Goal: Task Accomplishment & Management: Complete application form

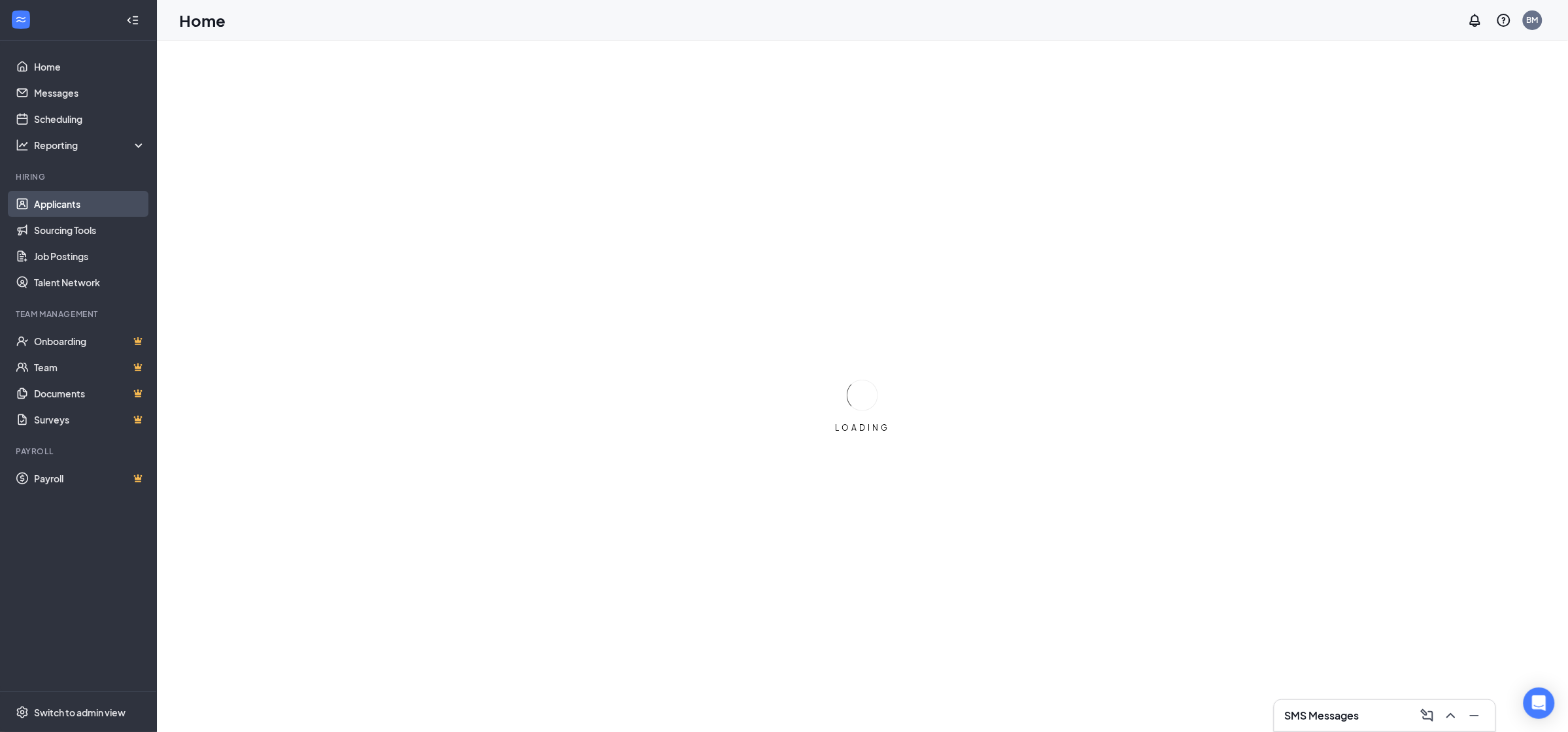
click at [65, 205] on link "Applicants" at bounding box center [90, 204] width 112 height 26
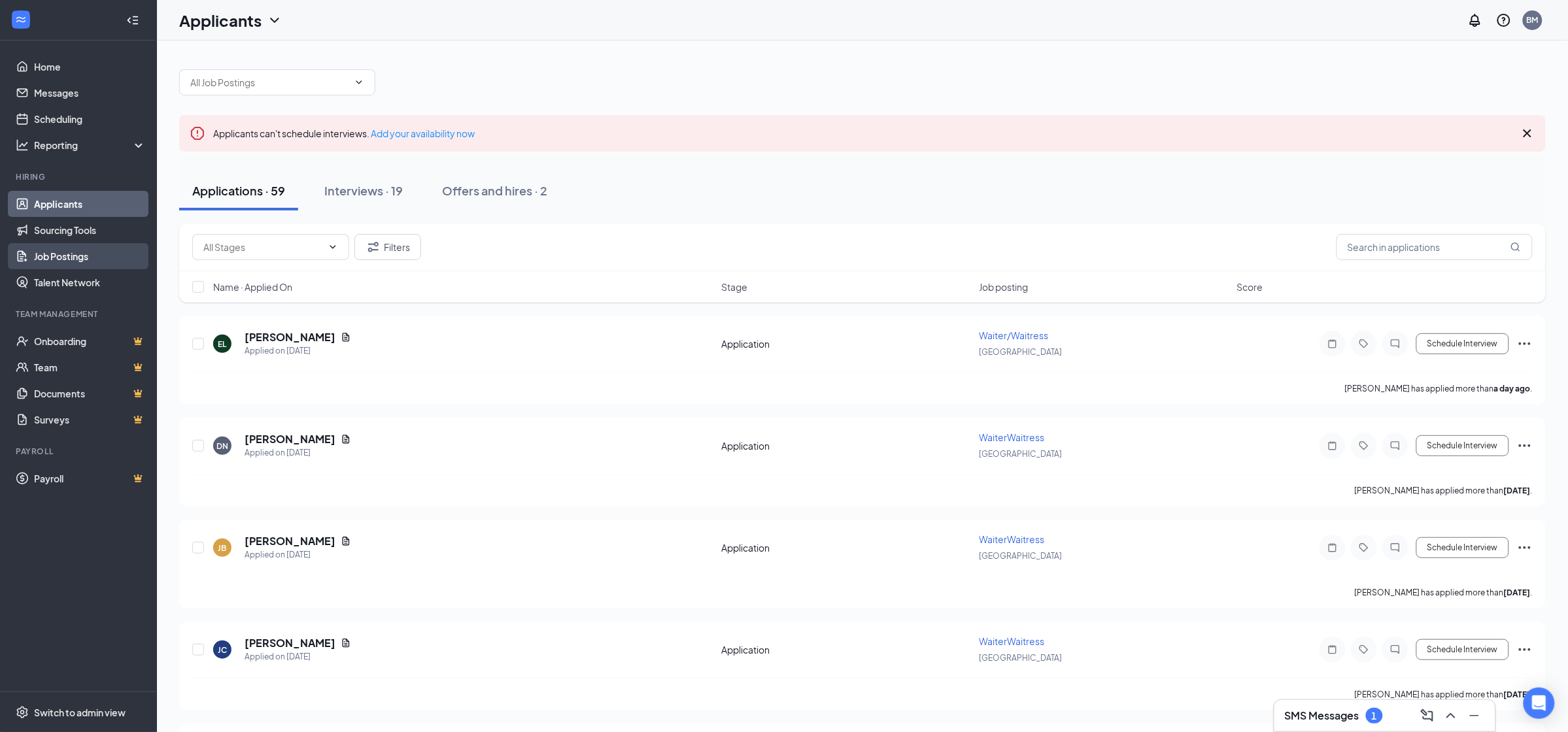
click at [74, 254] on link "Job Postings" at bounding box center [90, 257] width 112 height 26
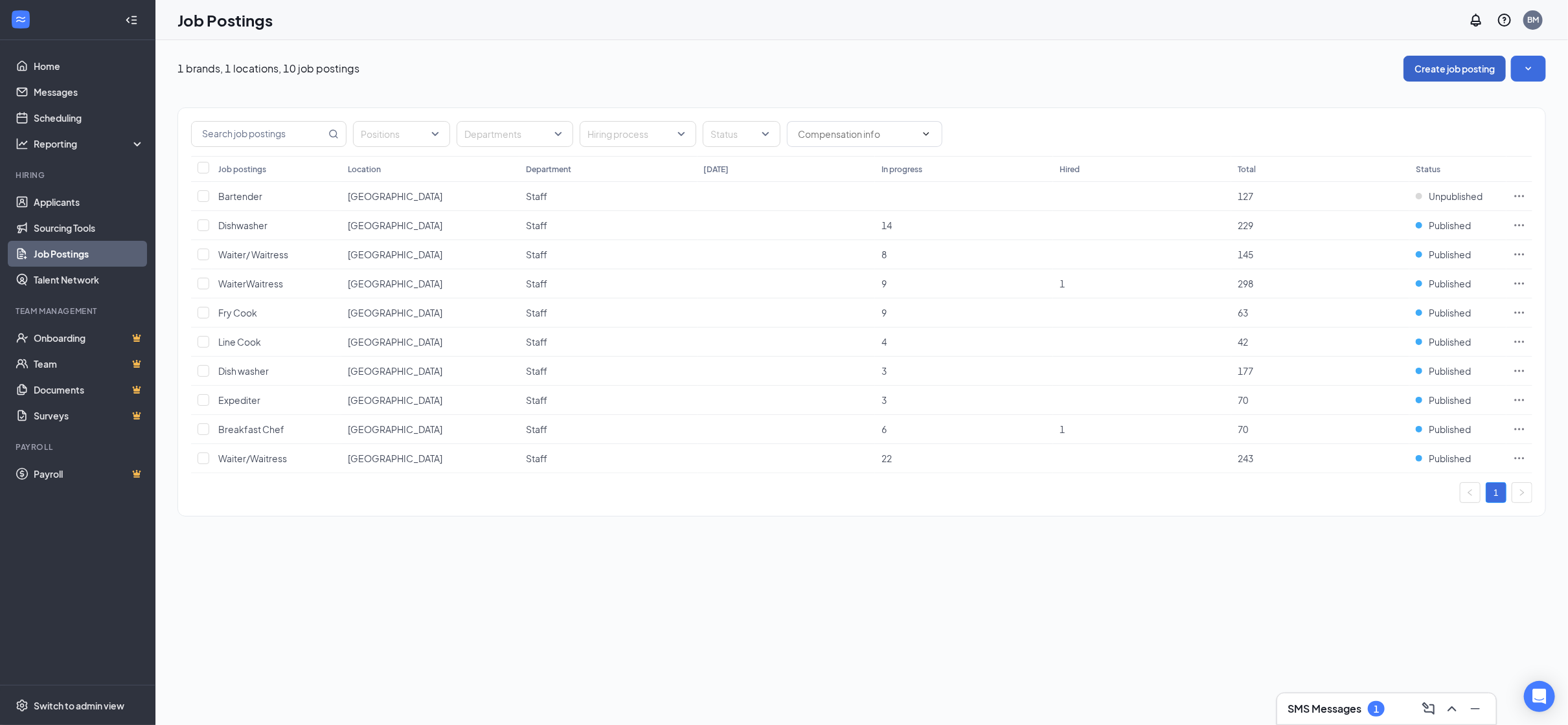
click at [1443, 58] on button "Create job posting" at bounding box center [1455, 68] width 103 height 26
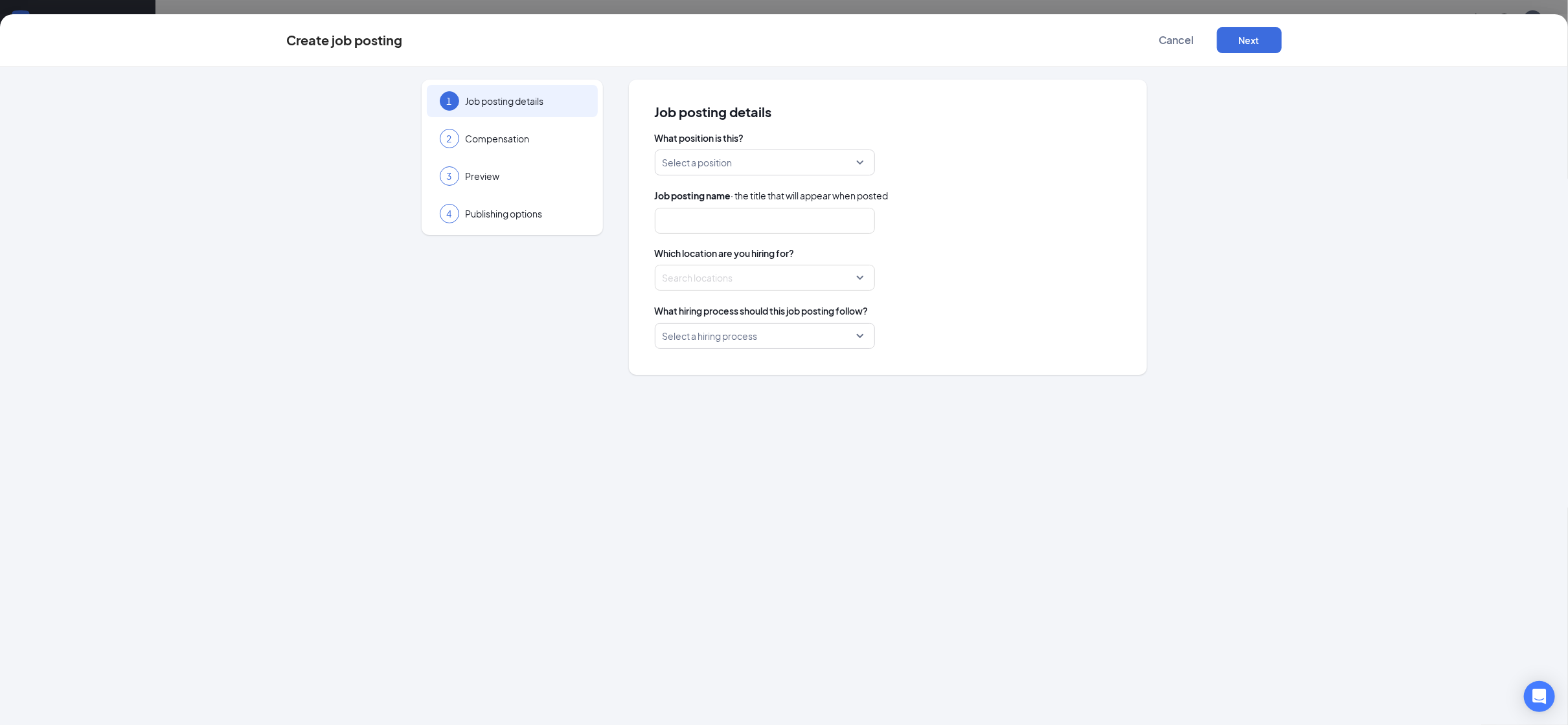
click at [782, 167] on input "search" at bounding box center [760, 162] width 196 height 24
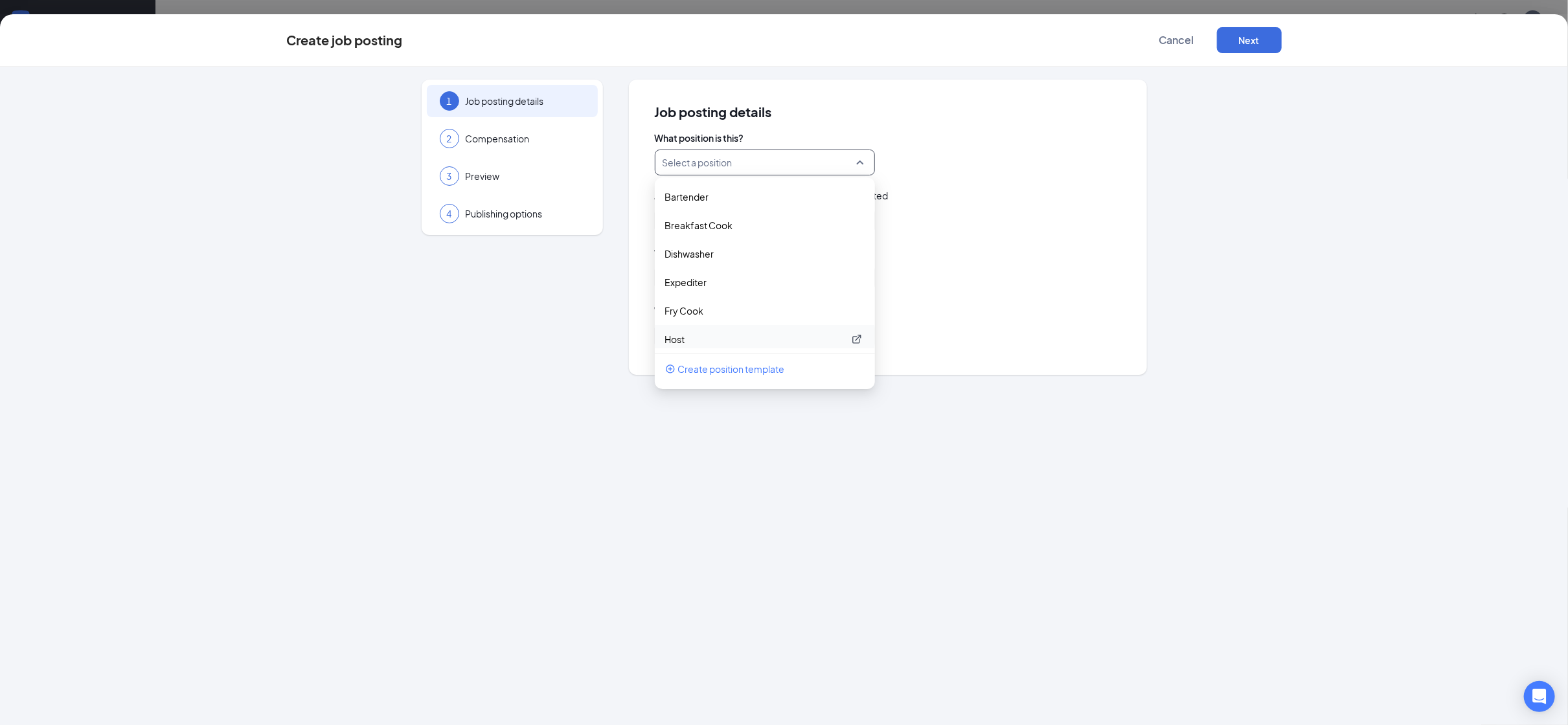
click at [695, 336] on p "Host" at bounding box center [754, 340] width 178 height 13
type input "Host"
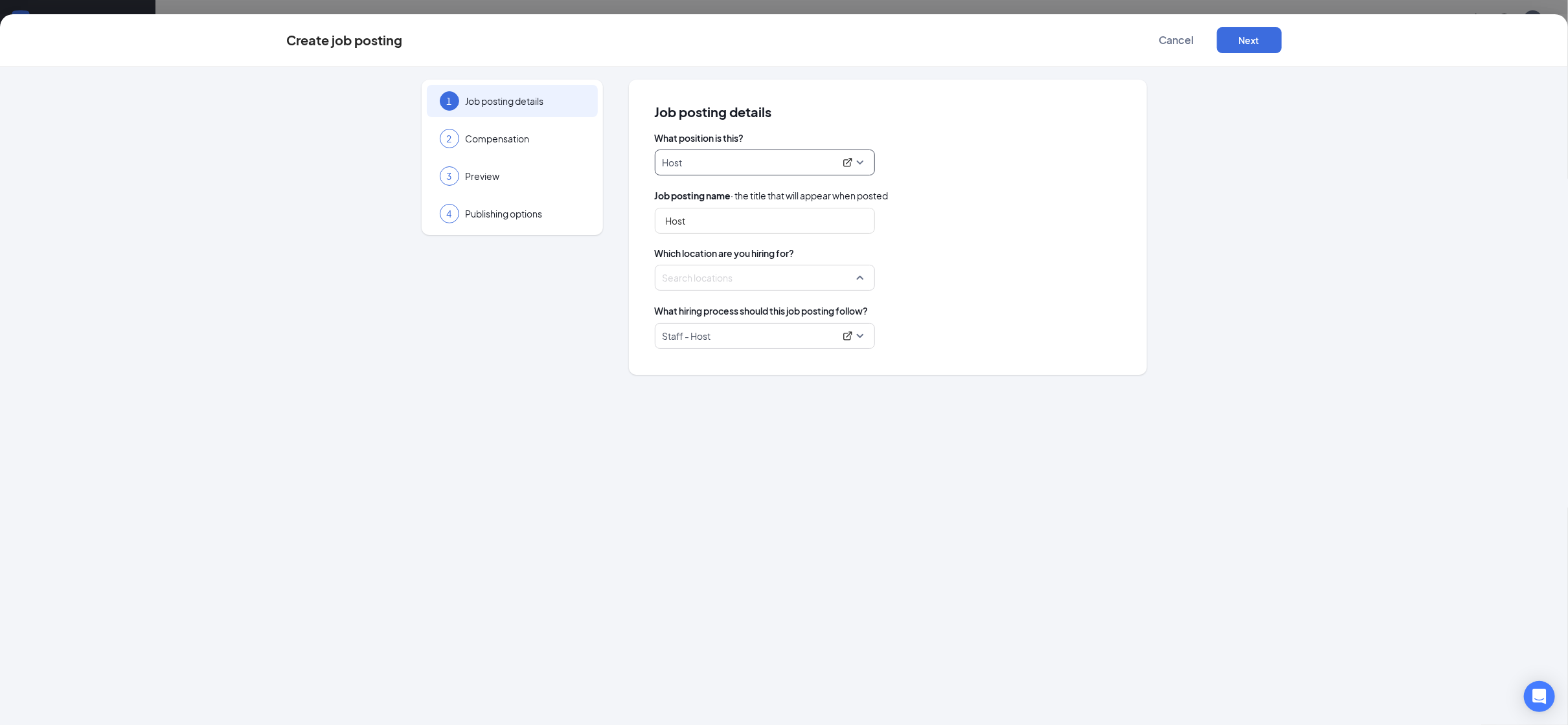
click at [698, 273] on div at bounding box center [761, 277] width 196 height 20
click at [734, 371] on span "[GEOGRAPHIC_DATA]" at bounding box center [772, 365] width 194 height 24
click at [1046, 340] on div "Staff - Host" at bounding box center [888, 336] width 466 height 26
click at [804, 270] on div at bounding box center [761, 277] width 196 height 20
click at [1034, 234] on div "What position is this? Host 153414 27331 221732 Bartender Breakfast Cook Dishwa…" at bounding box center [888, 239] width 466 height 218
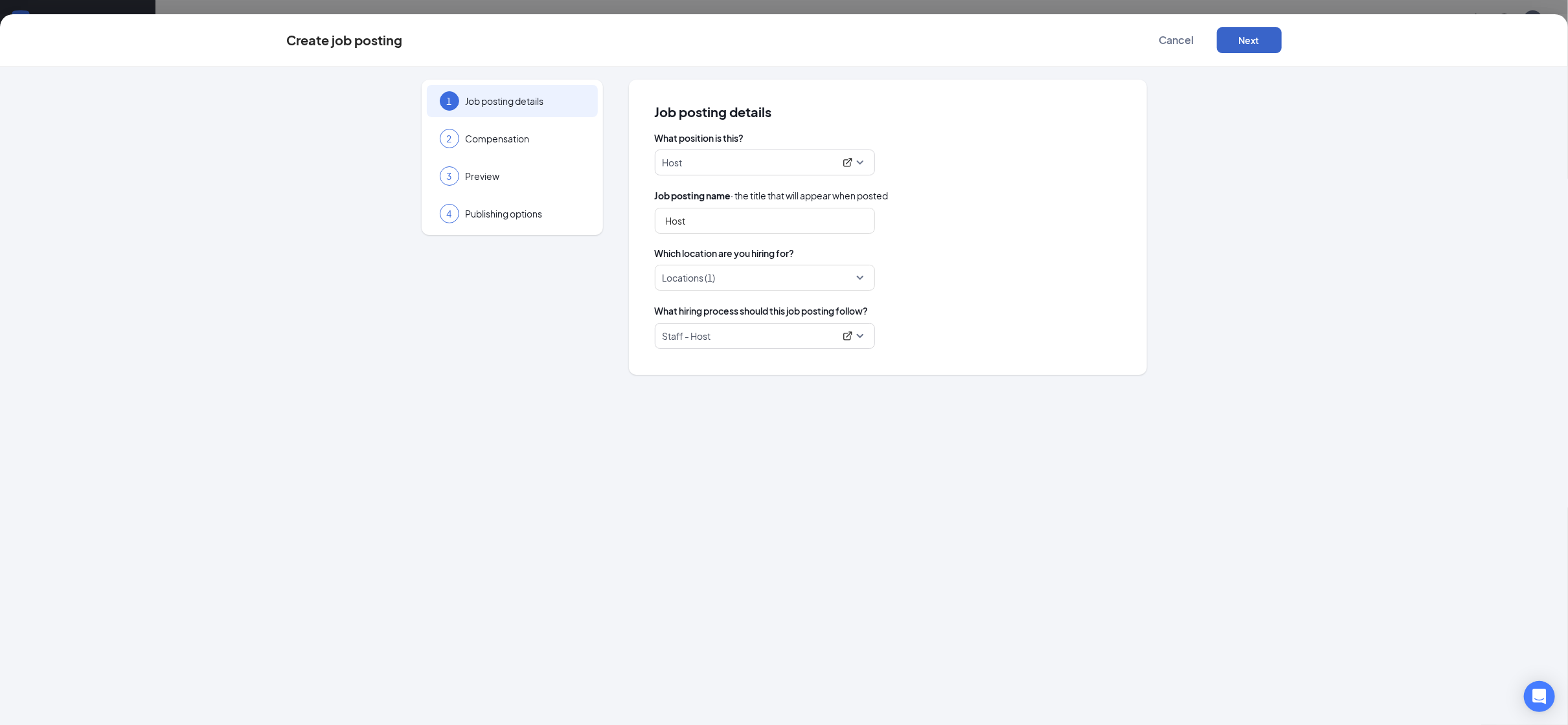
click at [1245, 42] on button "Next" at bounding box center [1249, 40] width 64 height 26
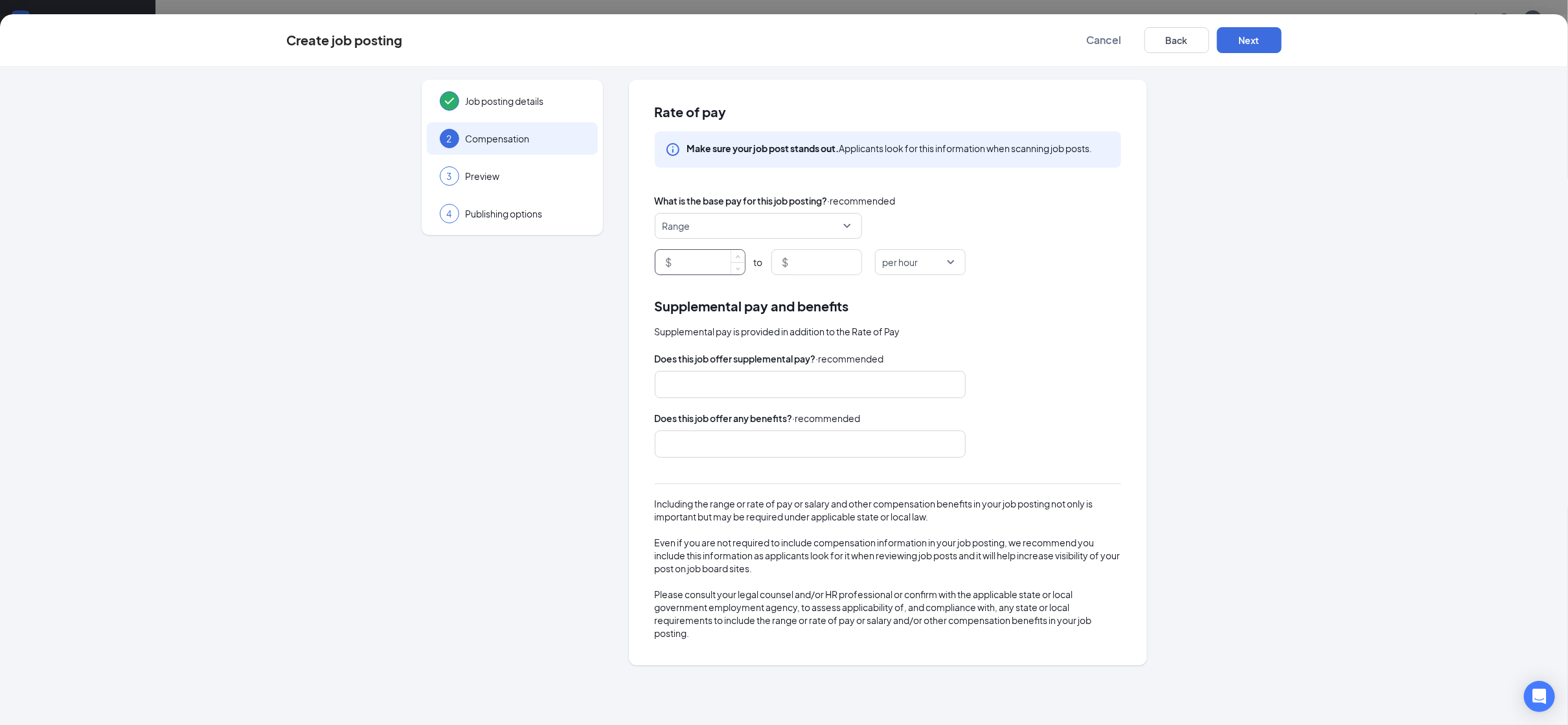
click at [718, 264] on input at bounding box center [710, 262] width 70 height 24
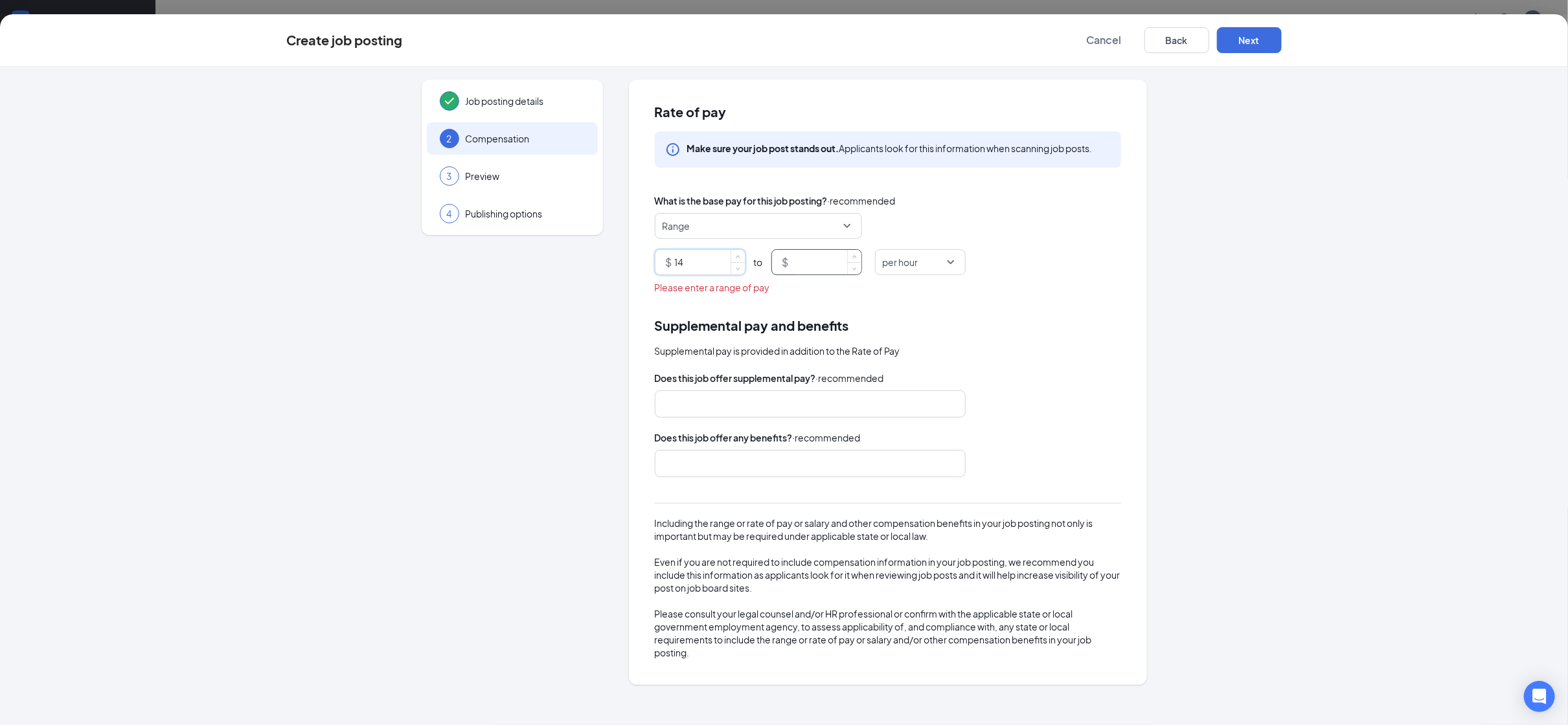
type input "14"
click at [813, 271] on input at bounding box center [826, 262] width 70 height 24
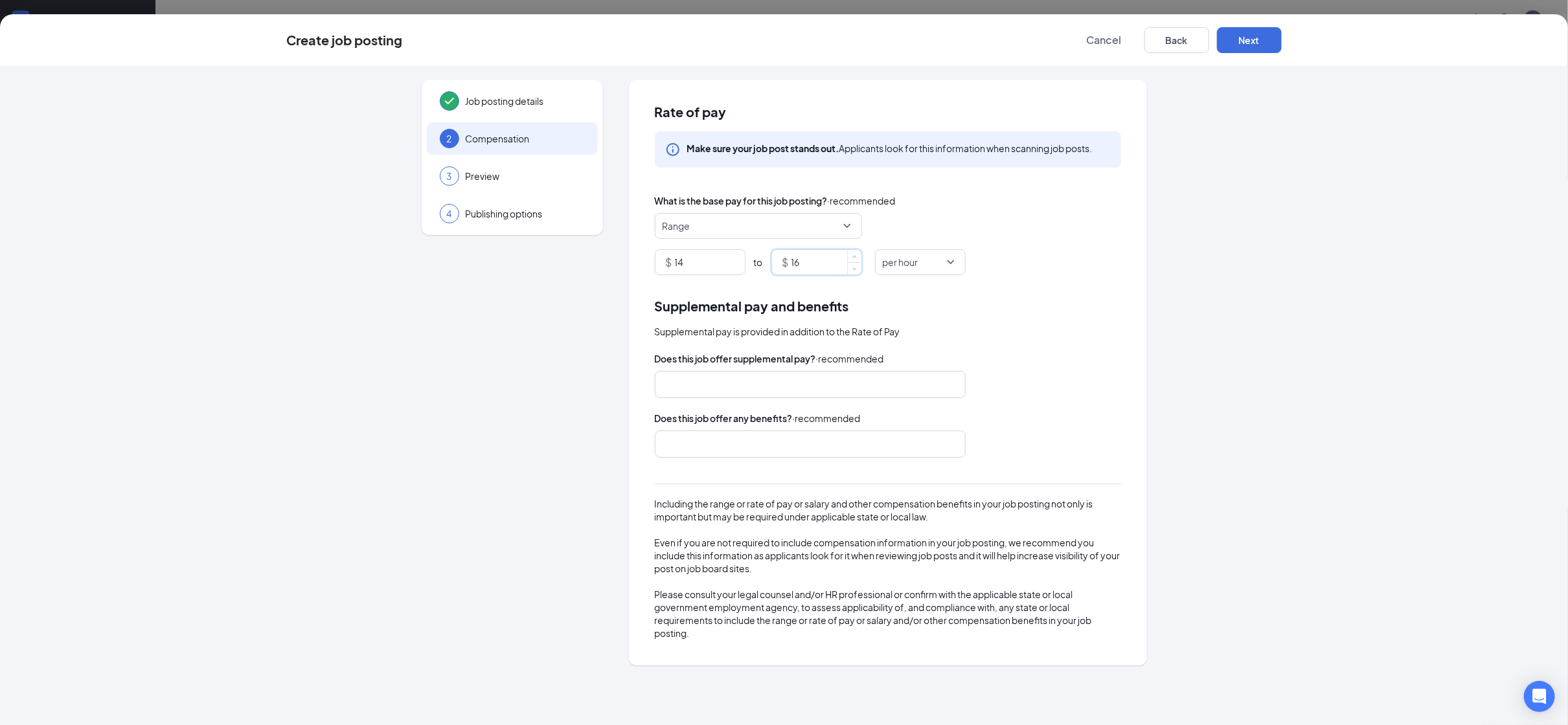
click at [678, 380] on div at bounding box center [804, 384] width 276 height 20
type input "16"
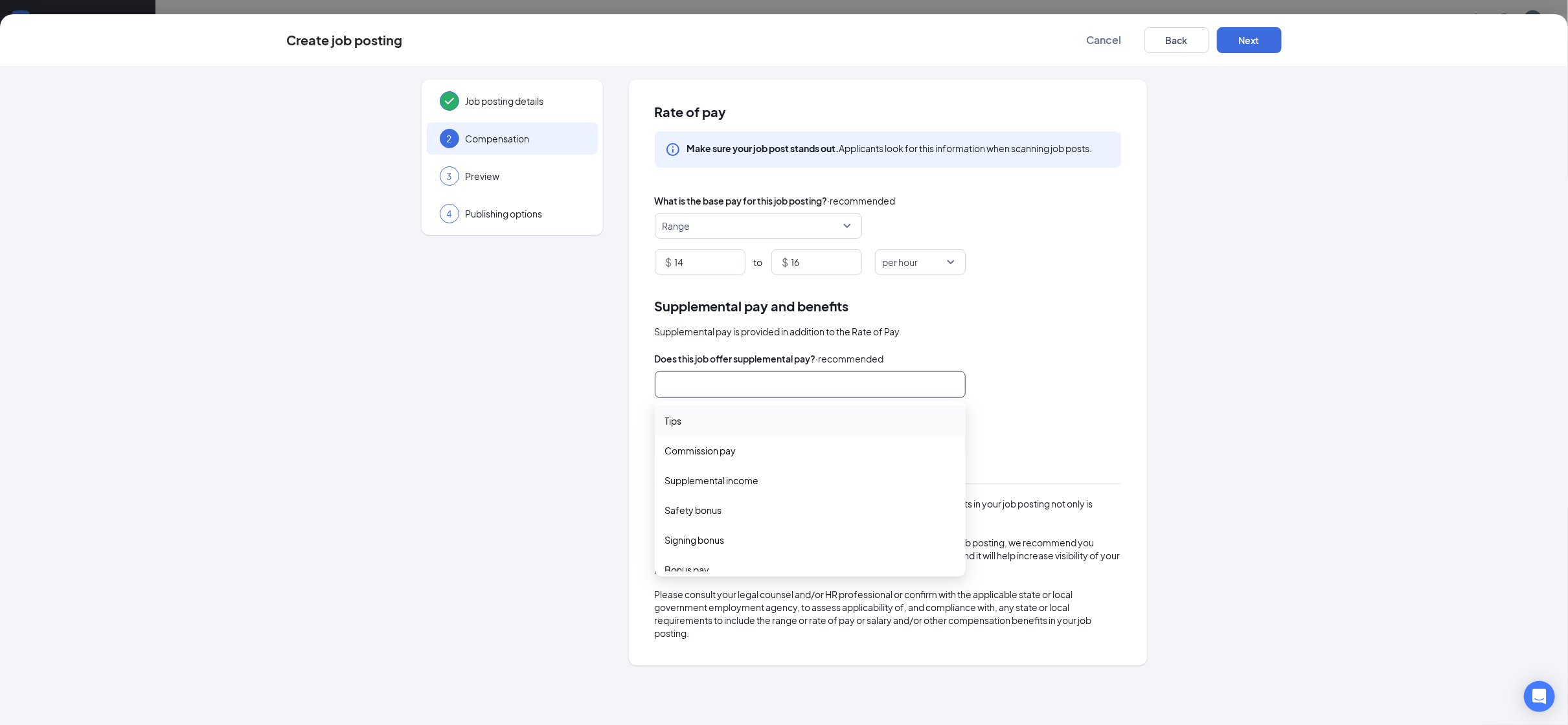
click at [1091, 339] on div "Supplemental pay and benefits Supplemental pay is provided in addition to the R…" at bounding box center [888, 467] width 466 height 343
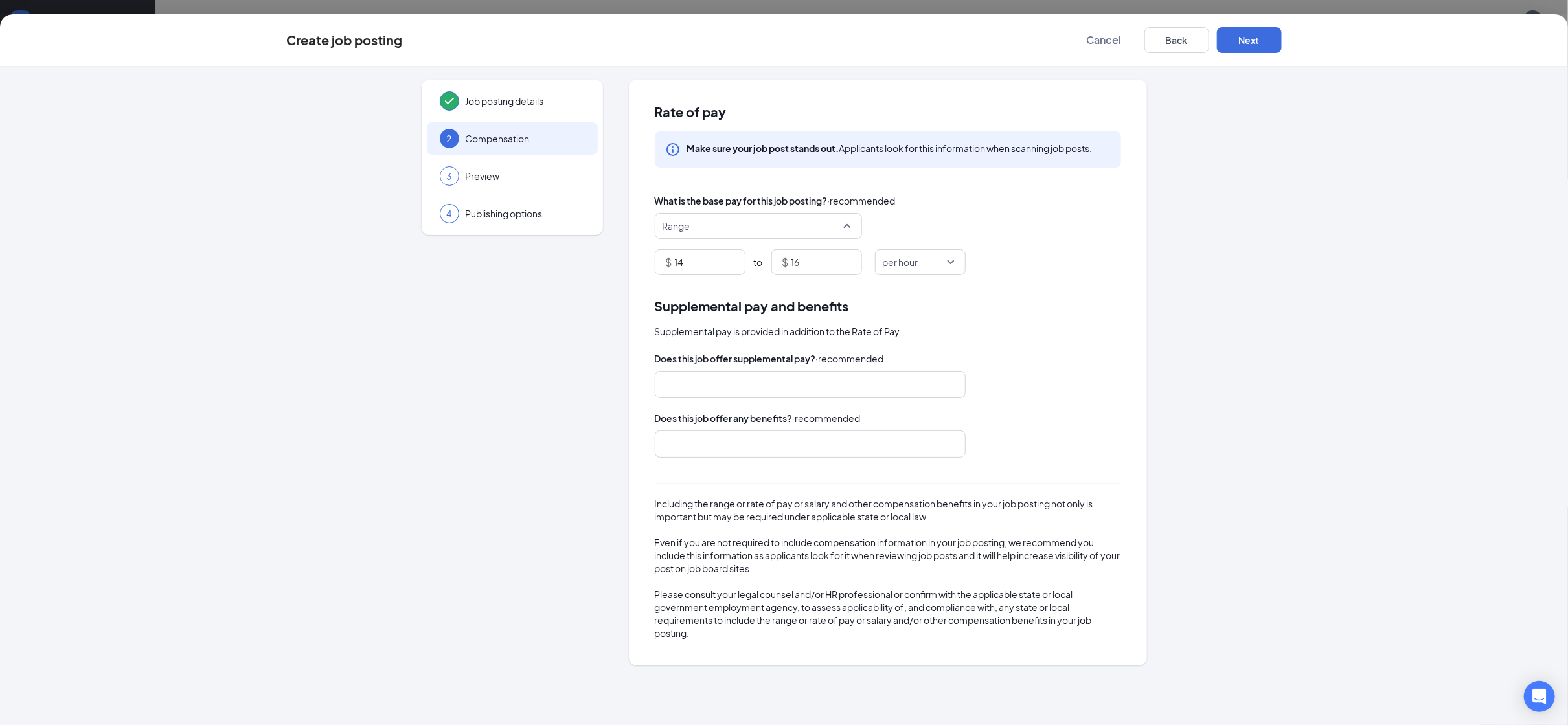
click at [839, 213] on span "Range" at bounding box center [752, 226] width 180 height 24
click at [1105, 314] on div "Supplemental pay and benefits" at bounding box center [888, 305] width 466 height 20
click at [1253, 44] on button "Next" at bounding box center [1249, 40] width 64 height 26
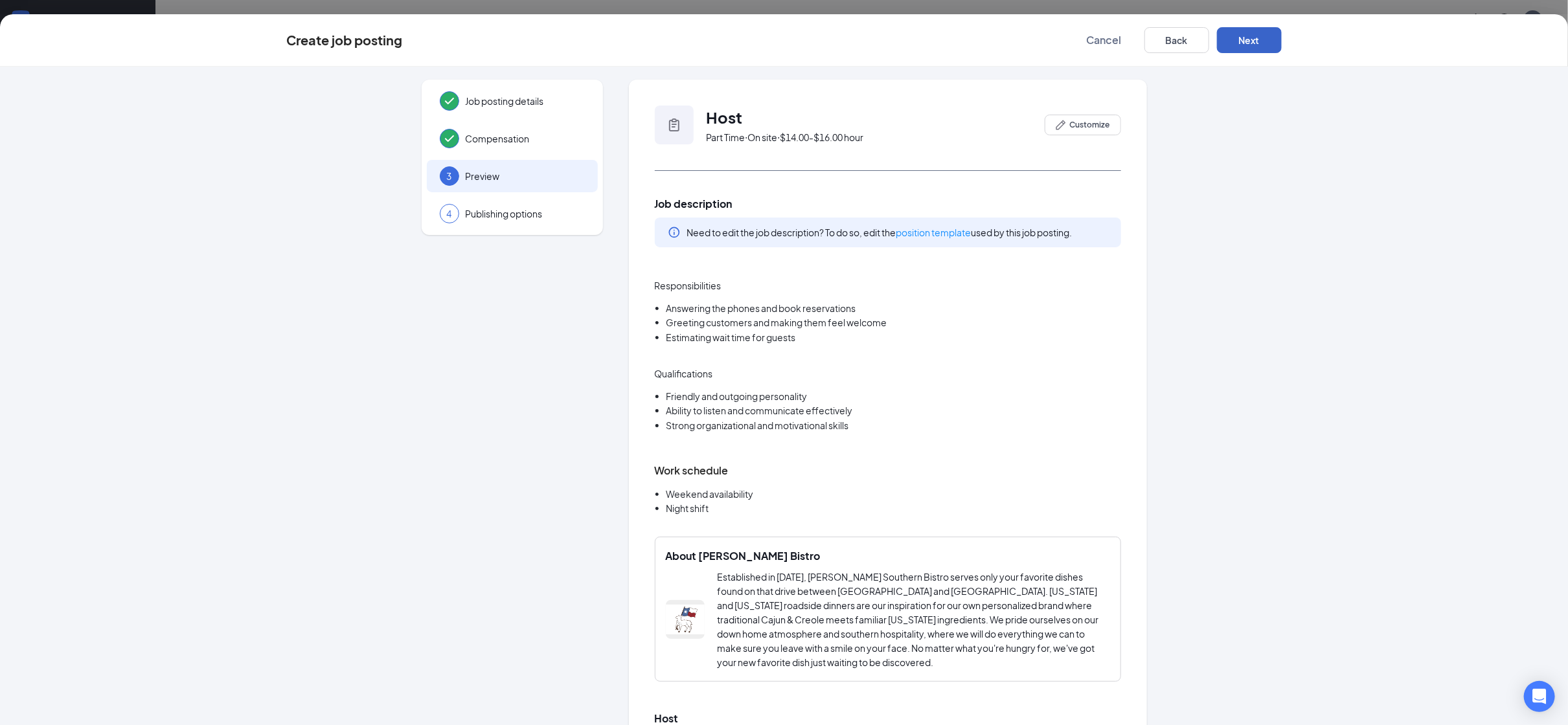
click at [1262, 36] on button "Next" at bounding box center [1249, 40] width 64 height 26
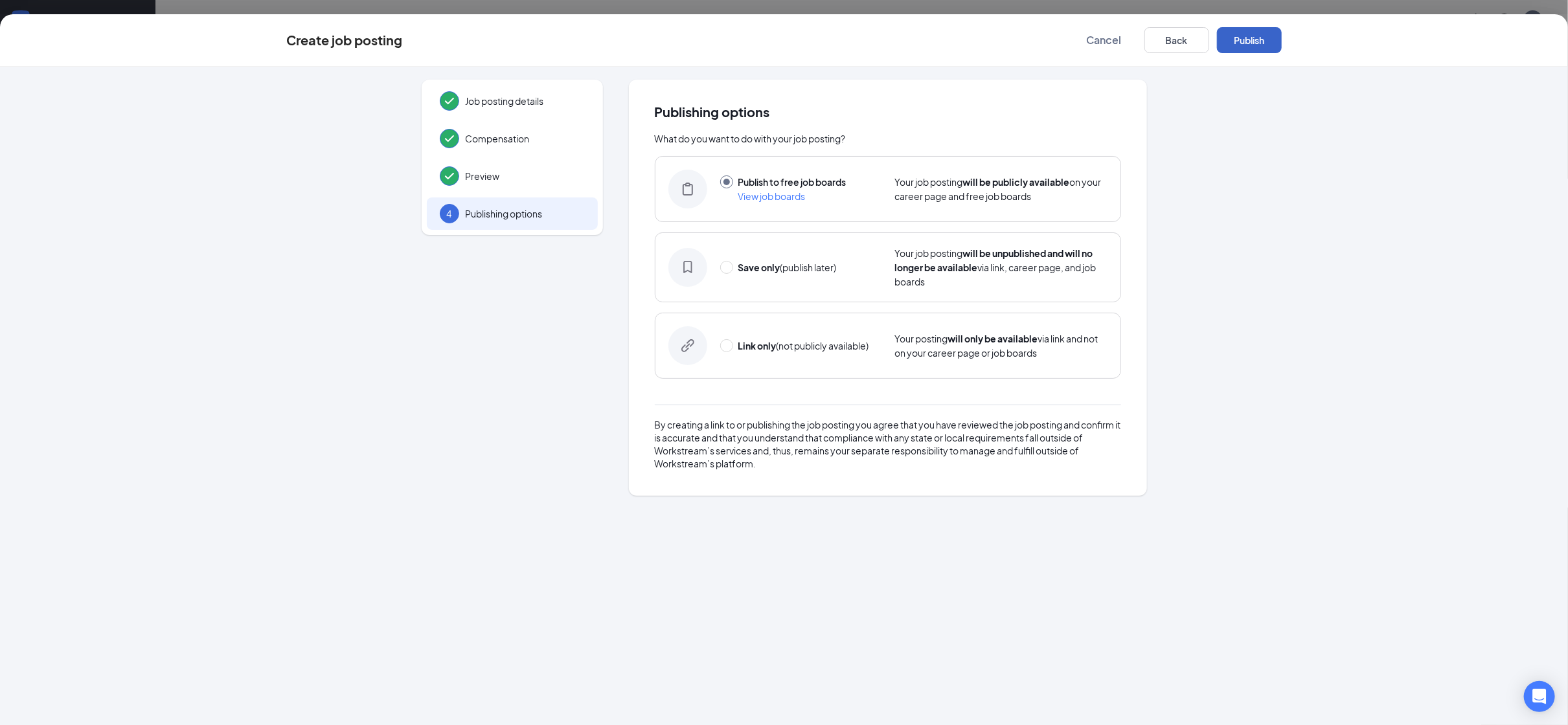
click at [1235, 39] on button "Publish" at bounding box center [1249, 40] width 64 height 26
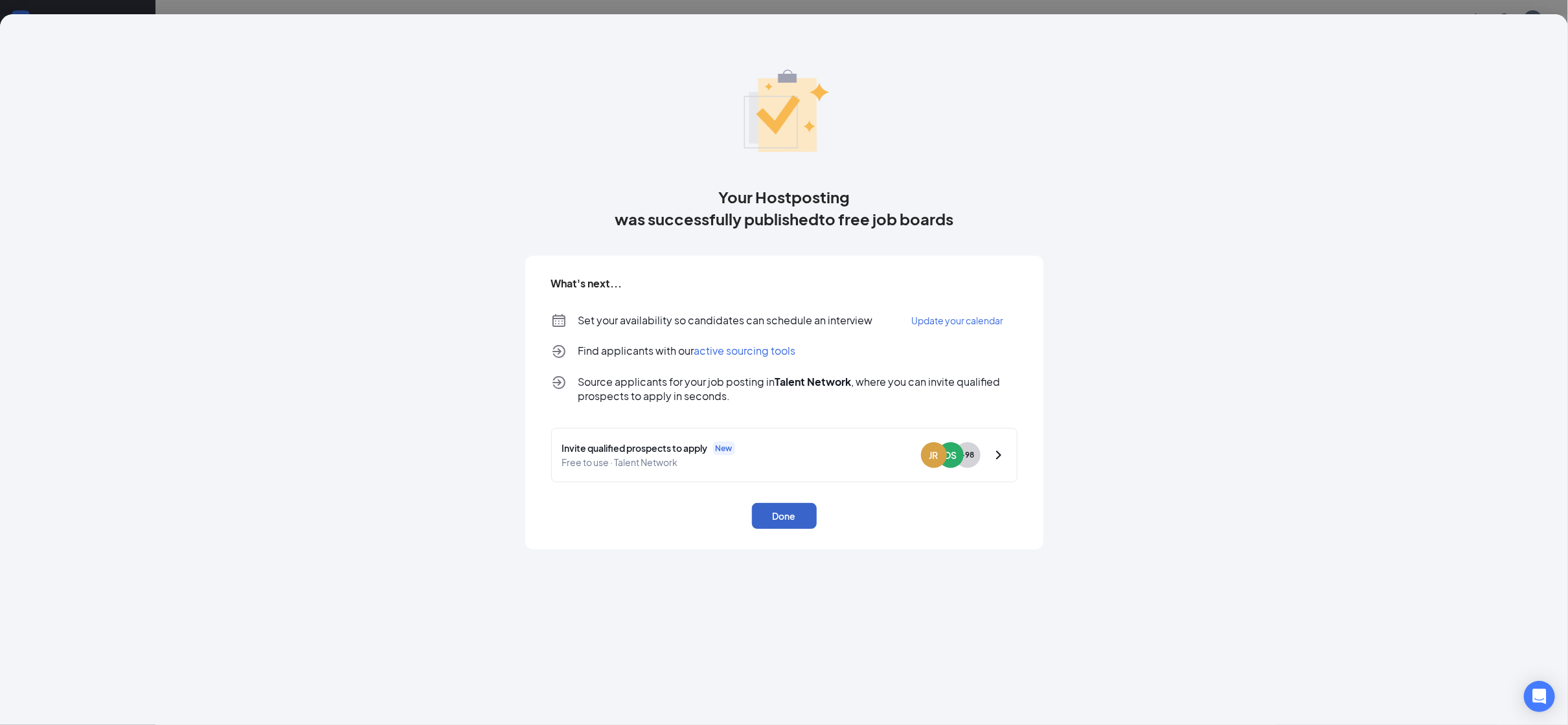
click at [782, 518] on button "Done" at bounding box center [784, 516] width 64 height 26
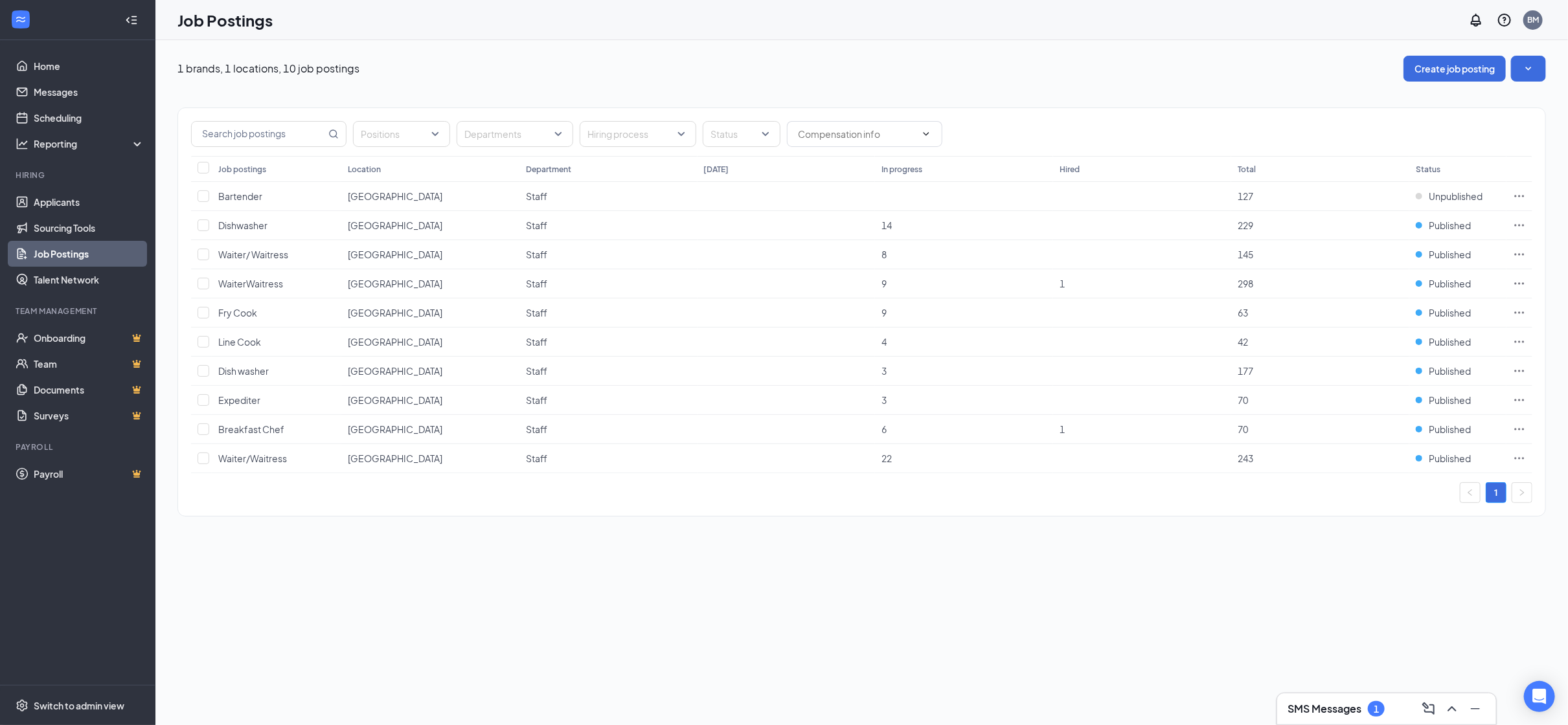
click at [443, 77] on div "1 brands, 1 locations, 10 job postings Create job posting" at bounding box center [861, 68] width 1368 height 26
click at [115, 209] on link "Applicants" at bounding box center [89, 202] width 111 height 26
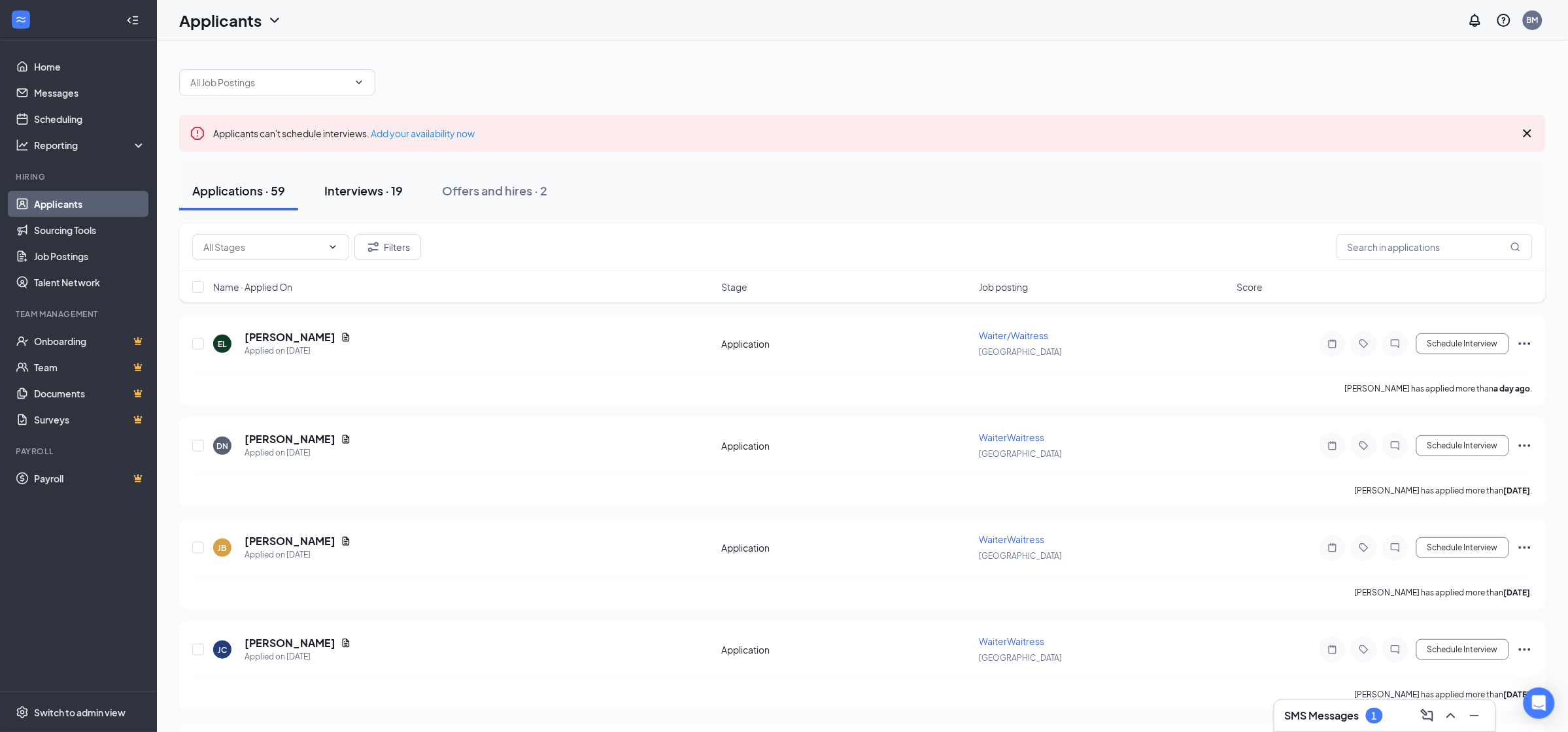
click at [336, 192] on div "Interviews · 19" at bounding box center [363, 191] width 78 height 16
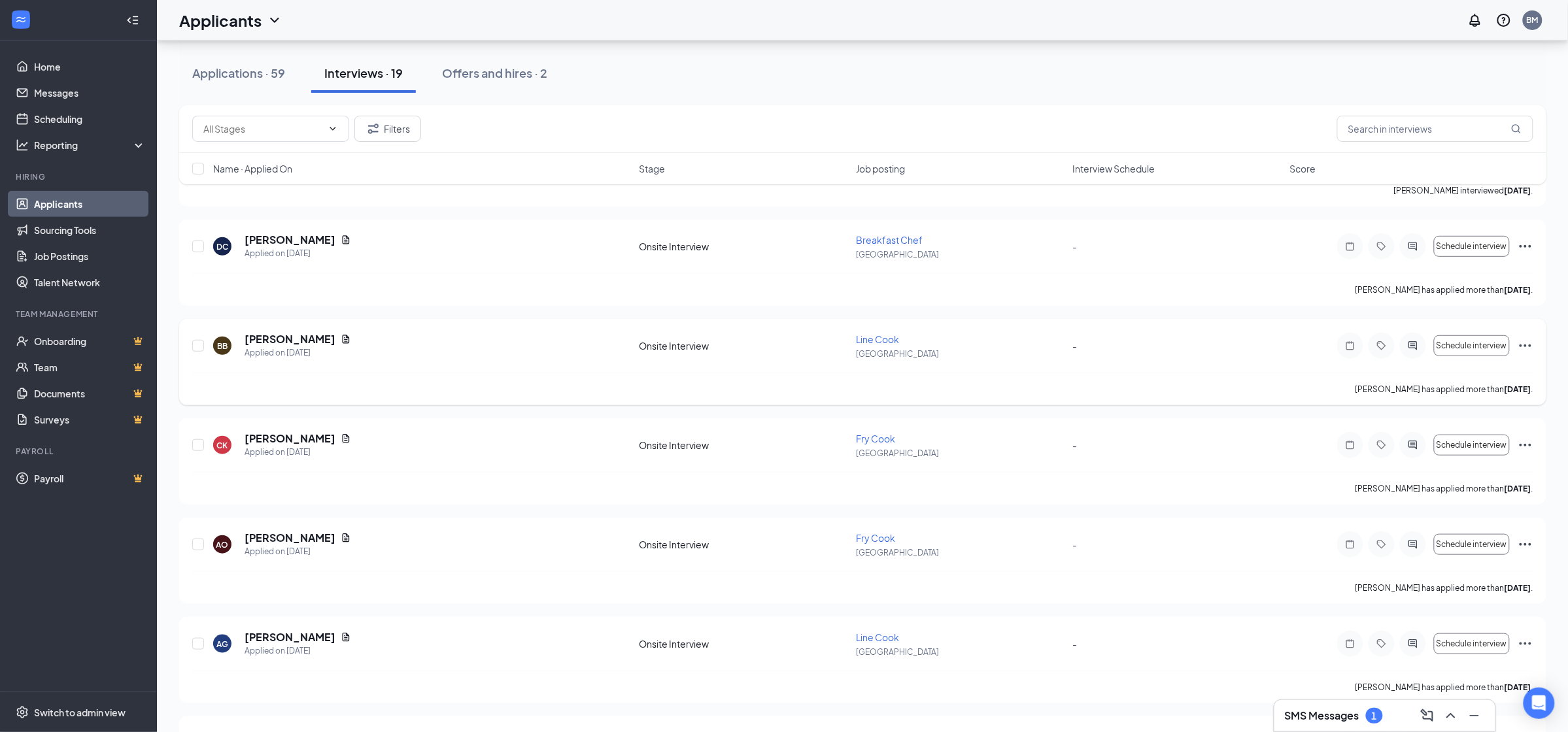
scroll to position [294, 0]
click at [100, 203] on link "Applicants" at bounding box center [90, 204] width 112 height 26
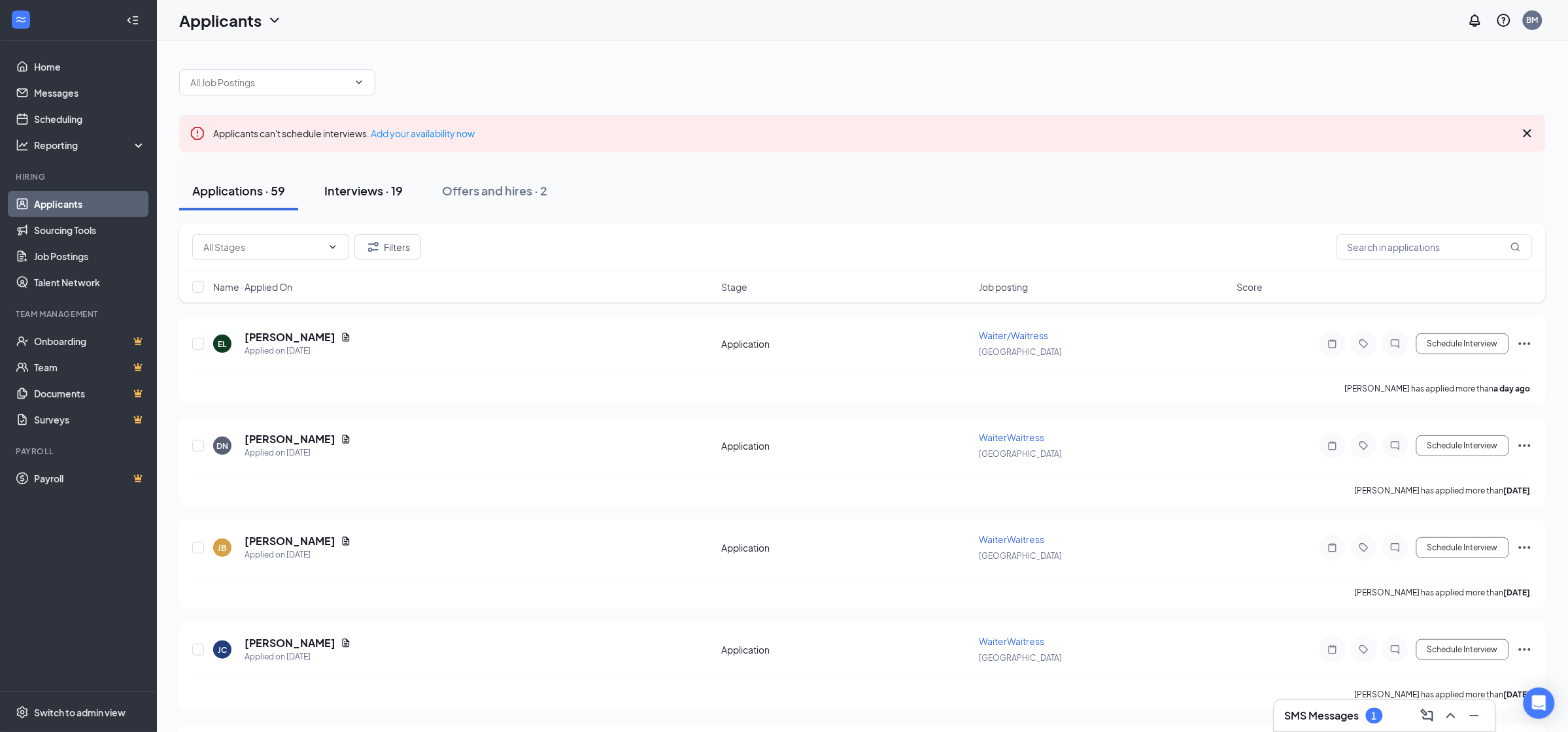
click at [349, 194] on div "Interviews · 19" at bounding box center [363, 191] width 78 height 16
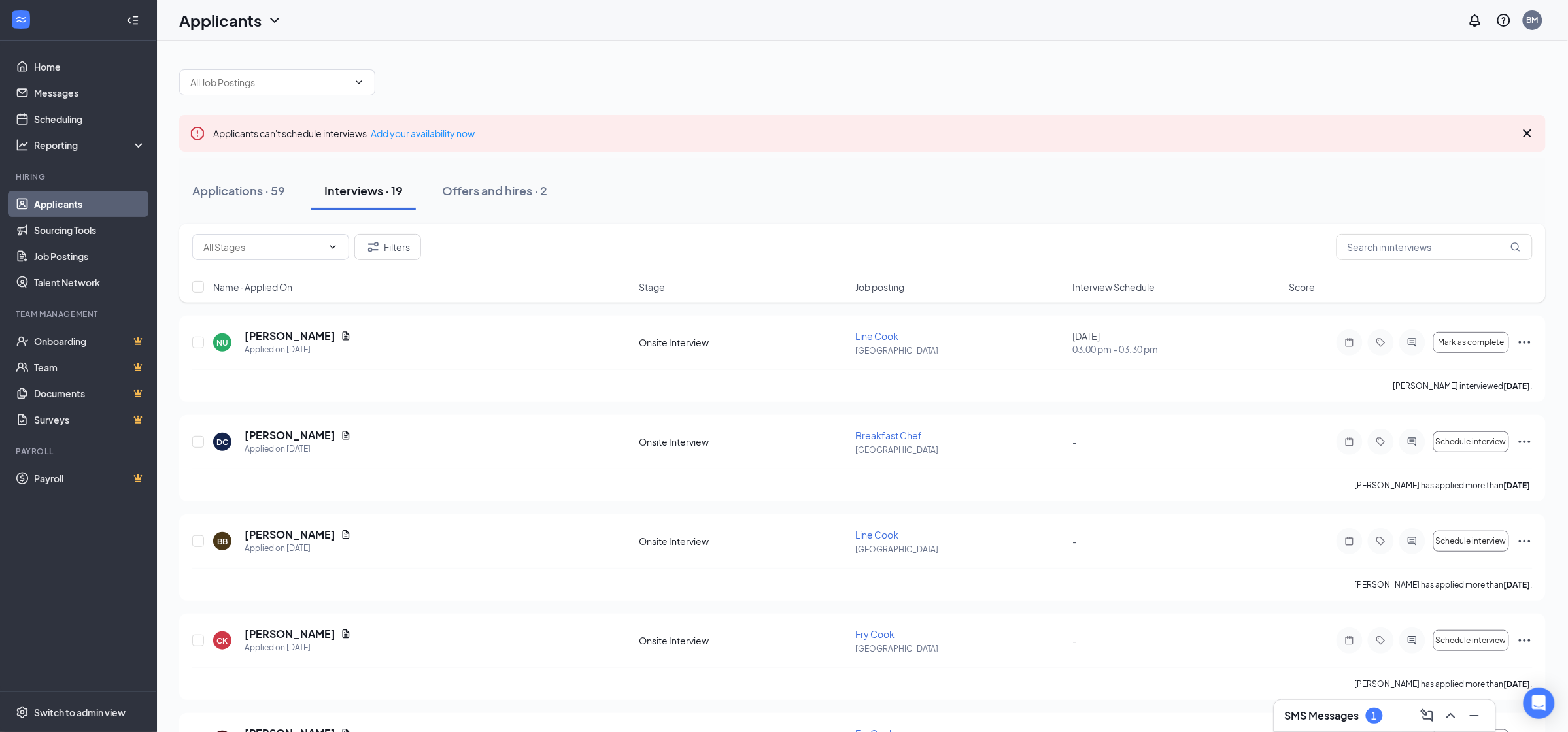
click at [67, 196] on link "Applicants" at bounding box center [90, 204] width 112 height 26
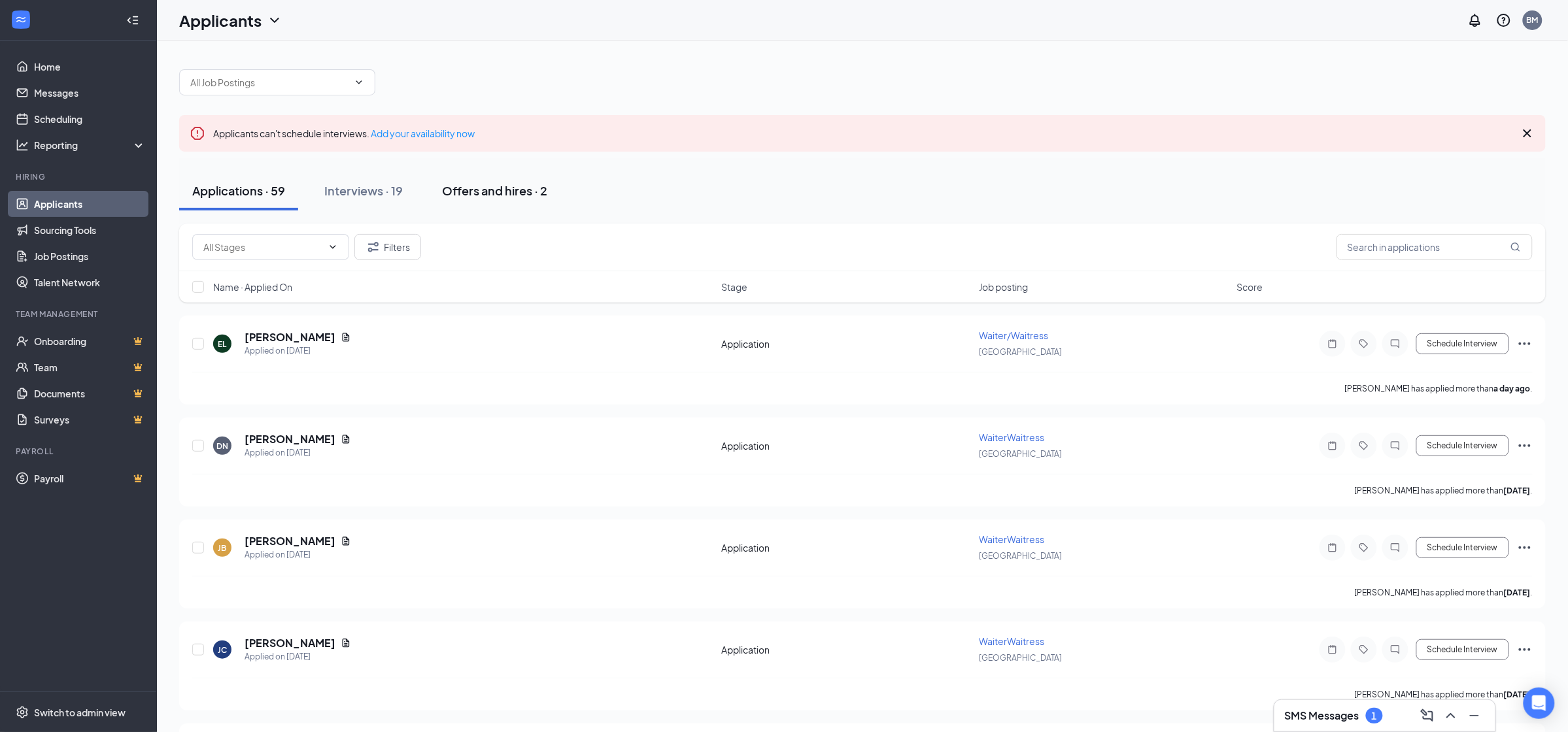
click at [526, 188] on div "Offers and hires · 2" at bounding box center [494, 191] width 105 height 16
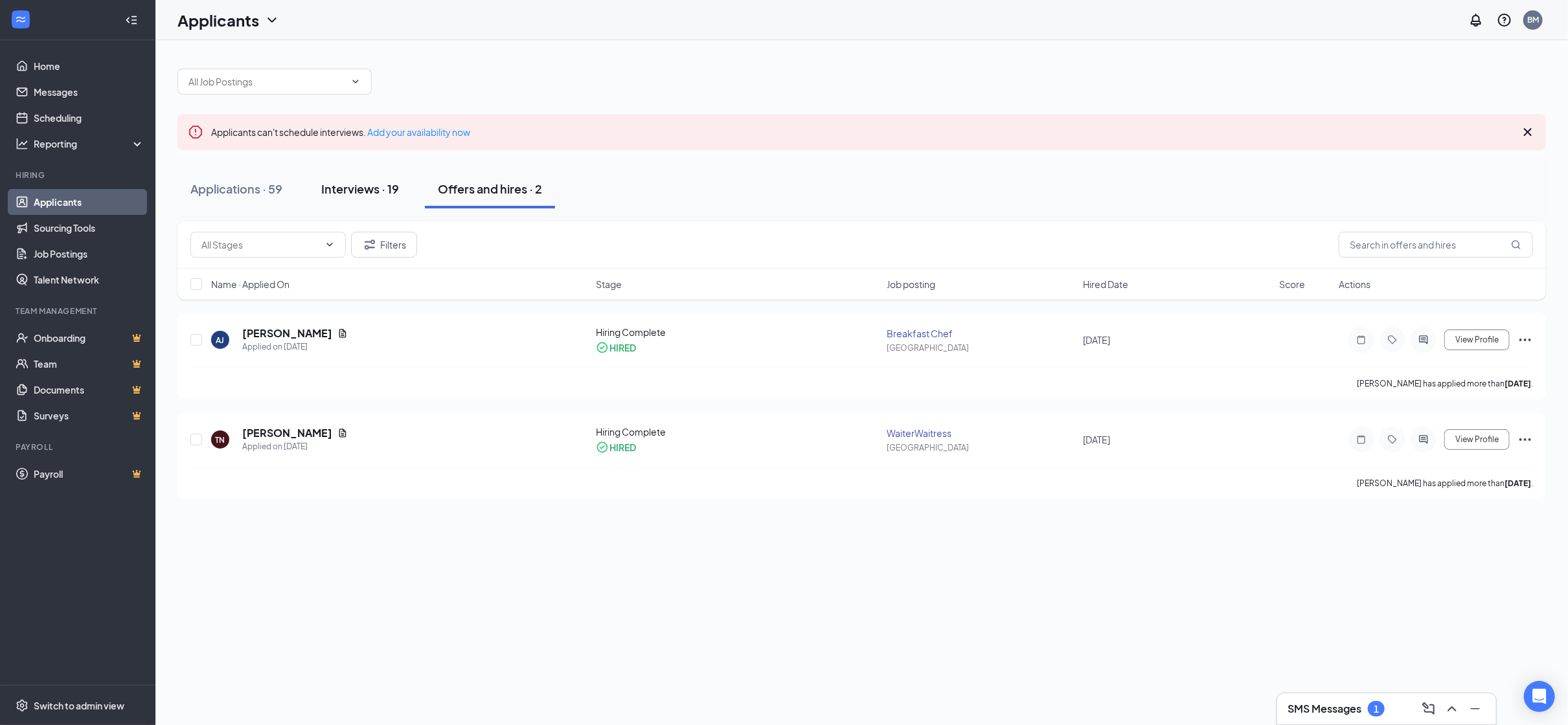
click at [366, 189] on div "Interviews · 19" at bounding box center [359, 189] width 77 height 16
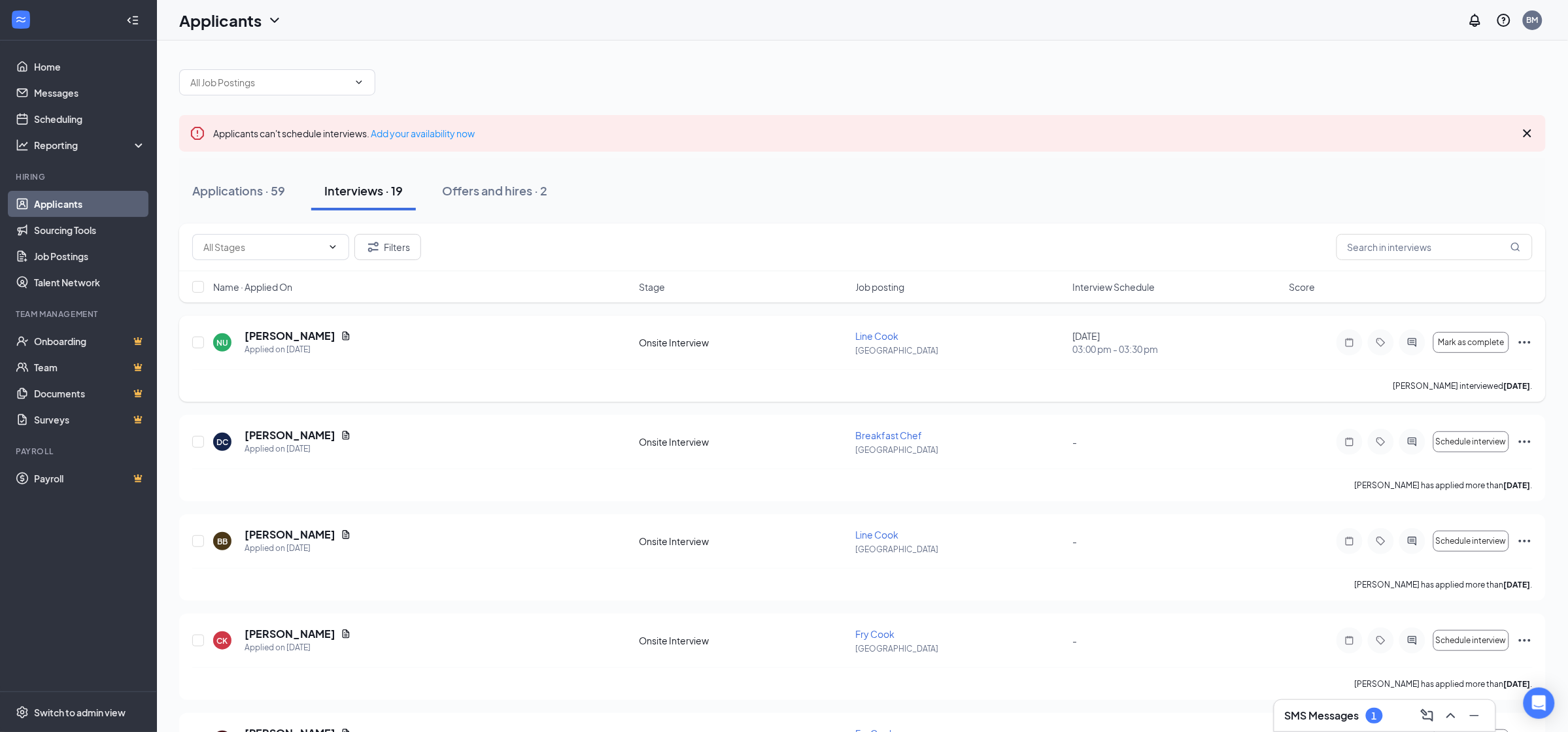
click at [1524, 345] on icon "Ellipses" at bounding box center [1524, 342] width 16 height 16
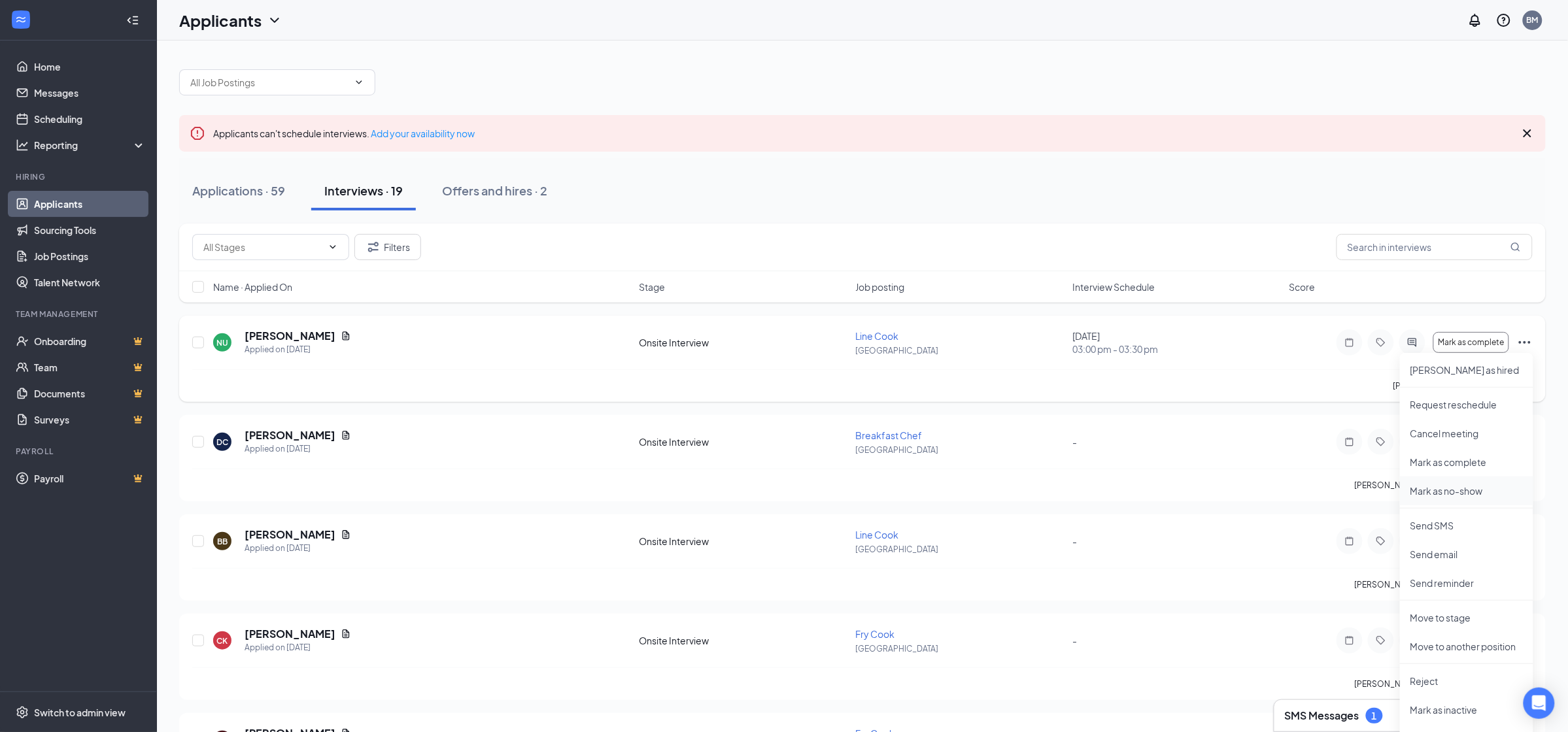
click at [1476, 488] on p "Mark as no-show" at bounding box center [1466, 491] width 113 height 13
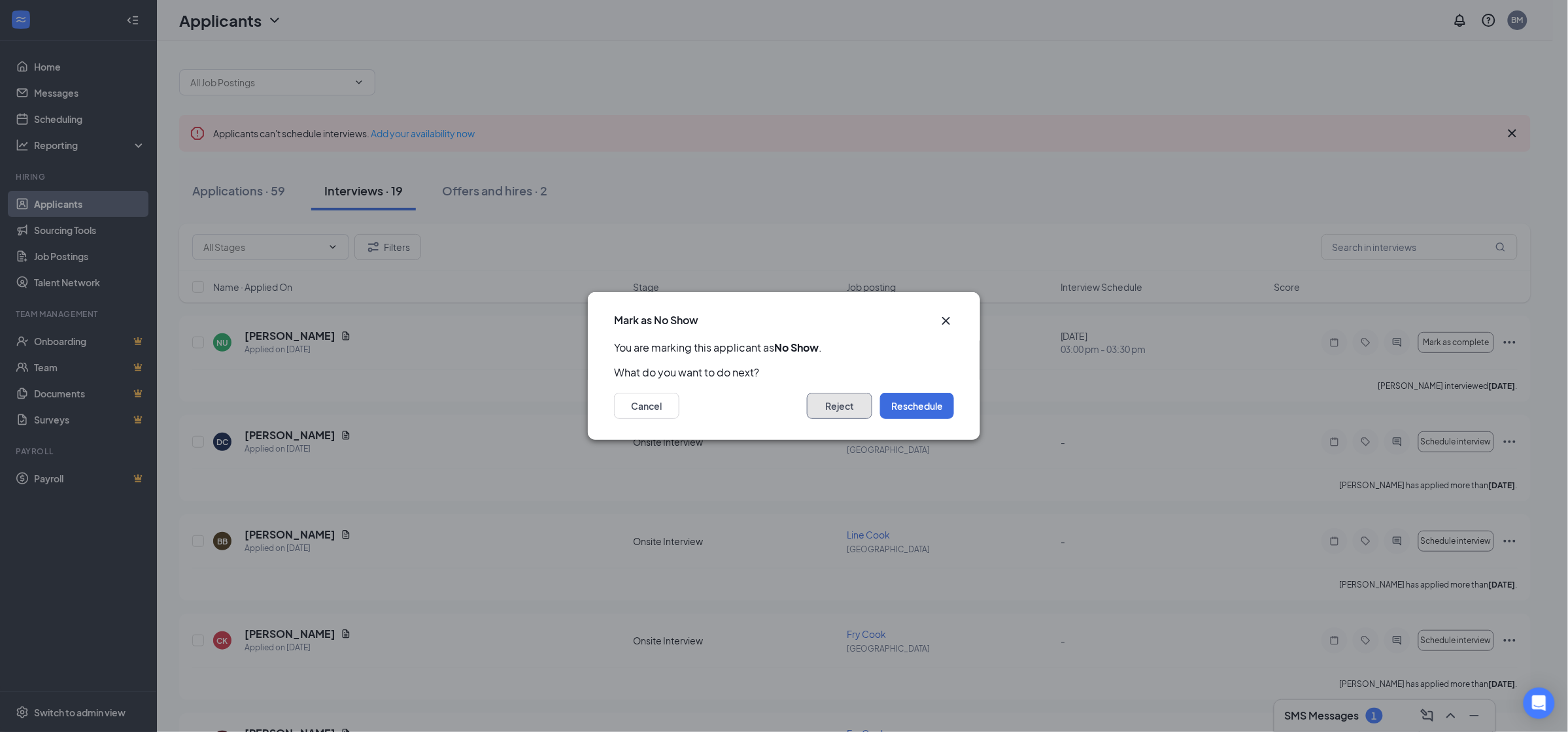
click at [843, 410] on button "Reject" at bounding box center [839, 406] width 65 height 26
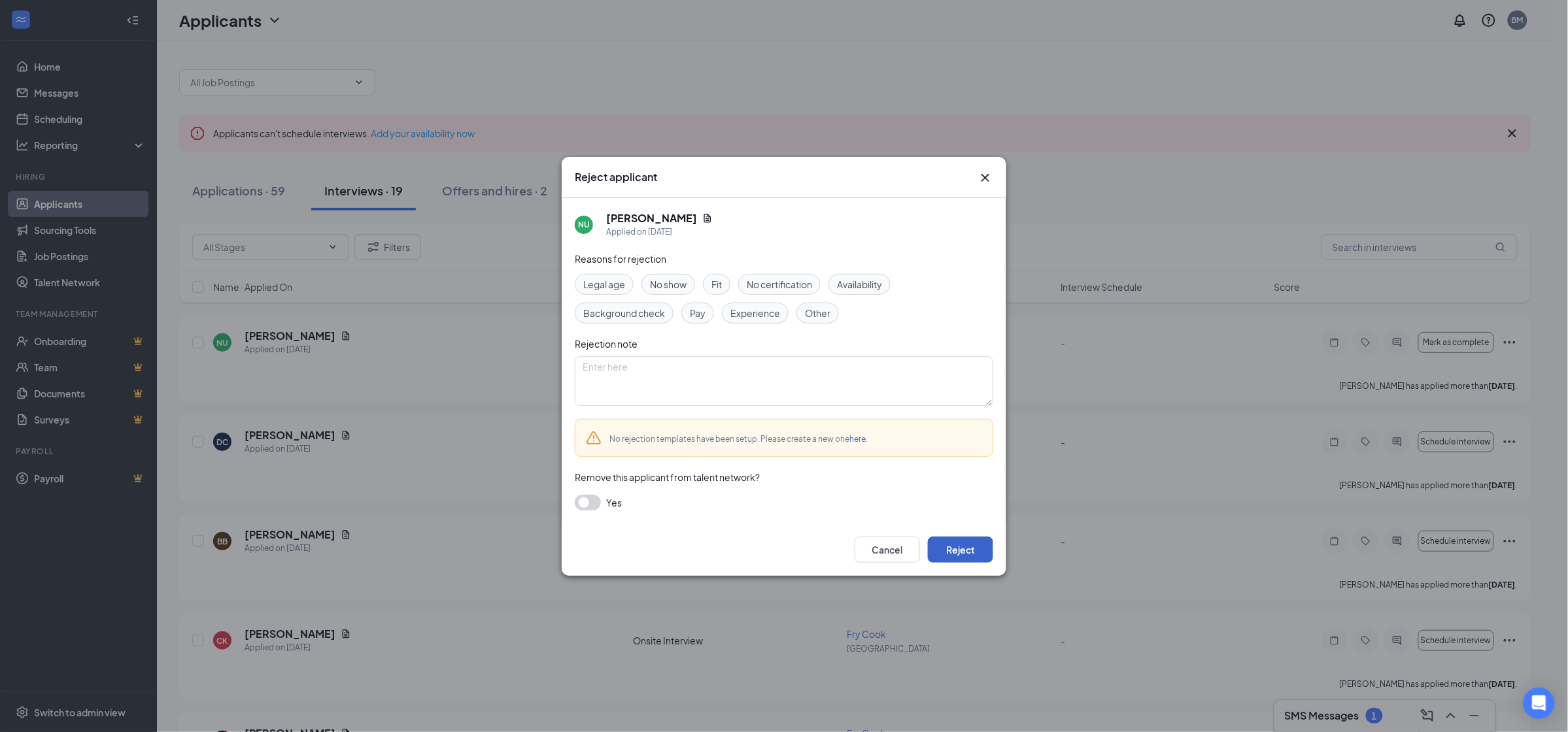
click at [972, 551] on button "Reject" at bounding box center [960, 550] width 65 height 26
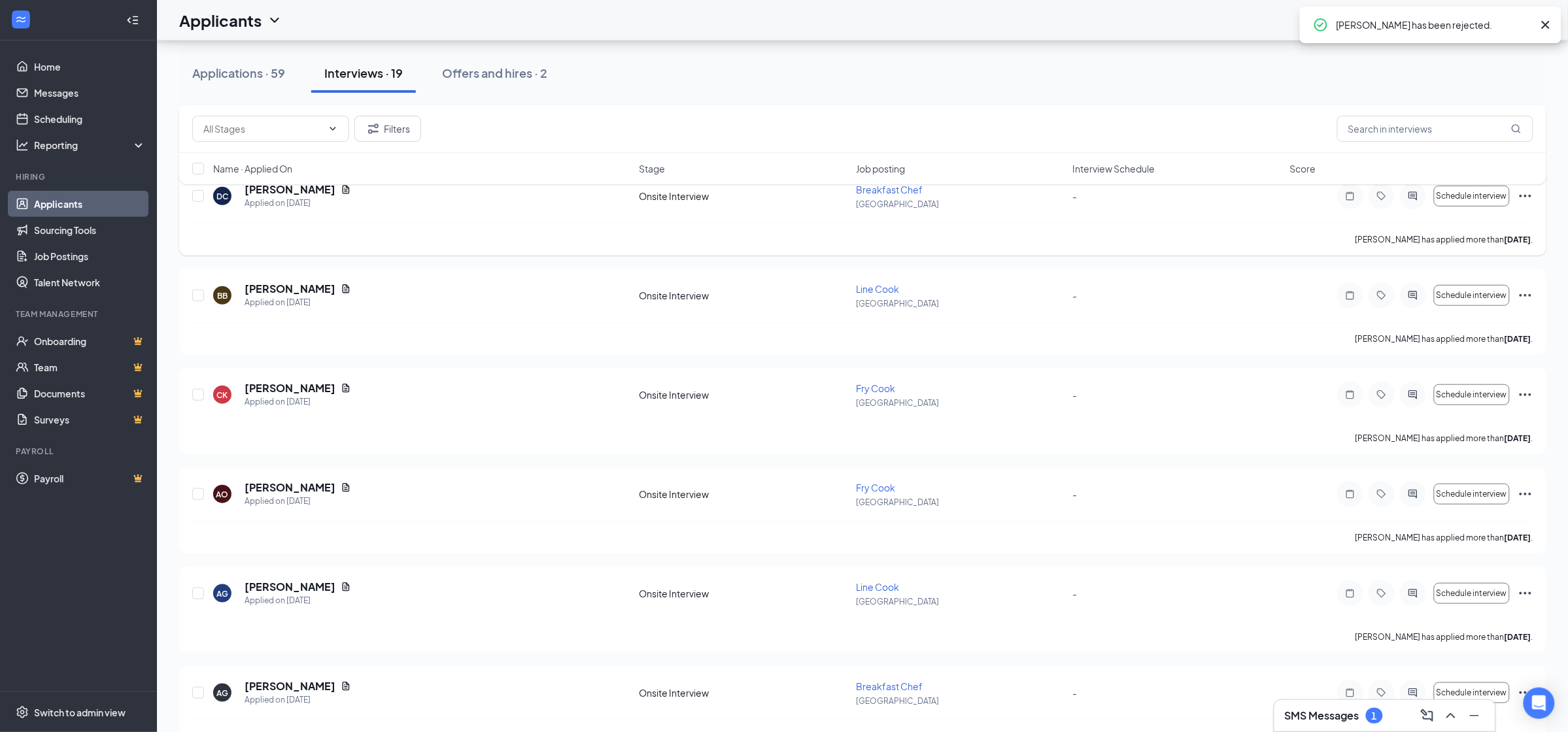
scroll to position [294, 0]
